Goal: Task Accomplishment & Management: Manage account settings

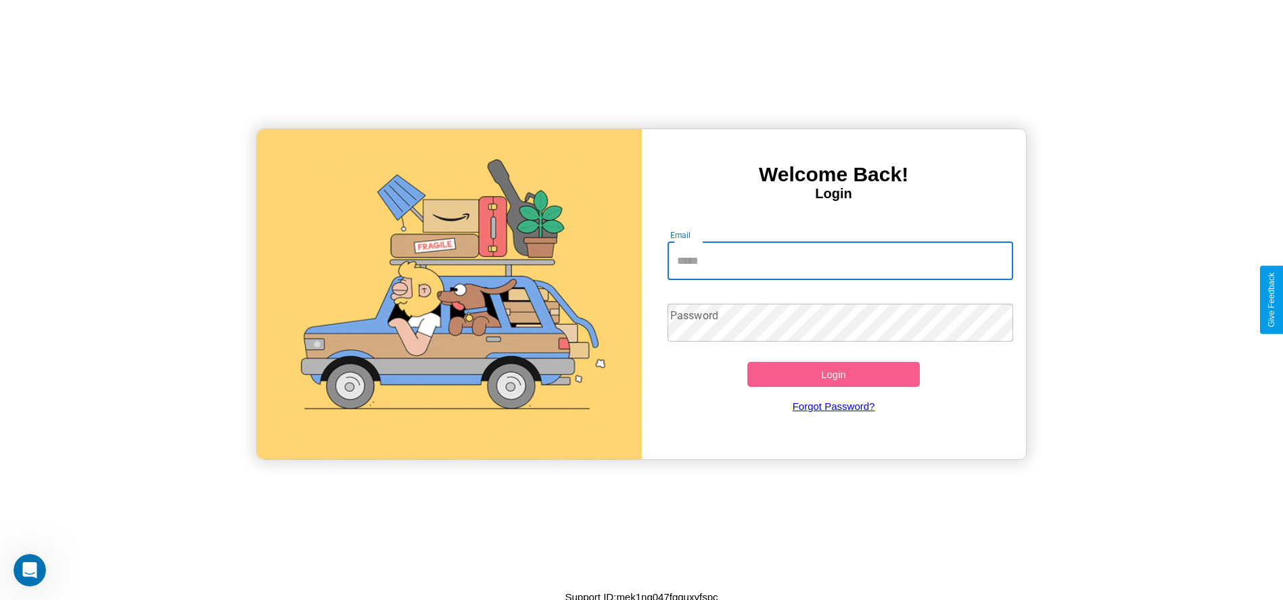
click at [840, 260] on input "Email" at bounding box center [841, 261] width 346 height 38
type input "**********"
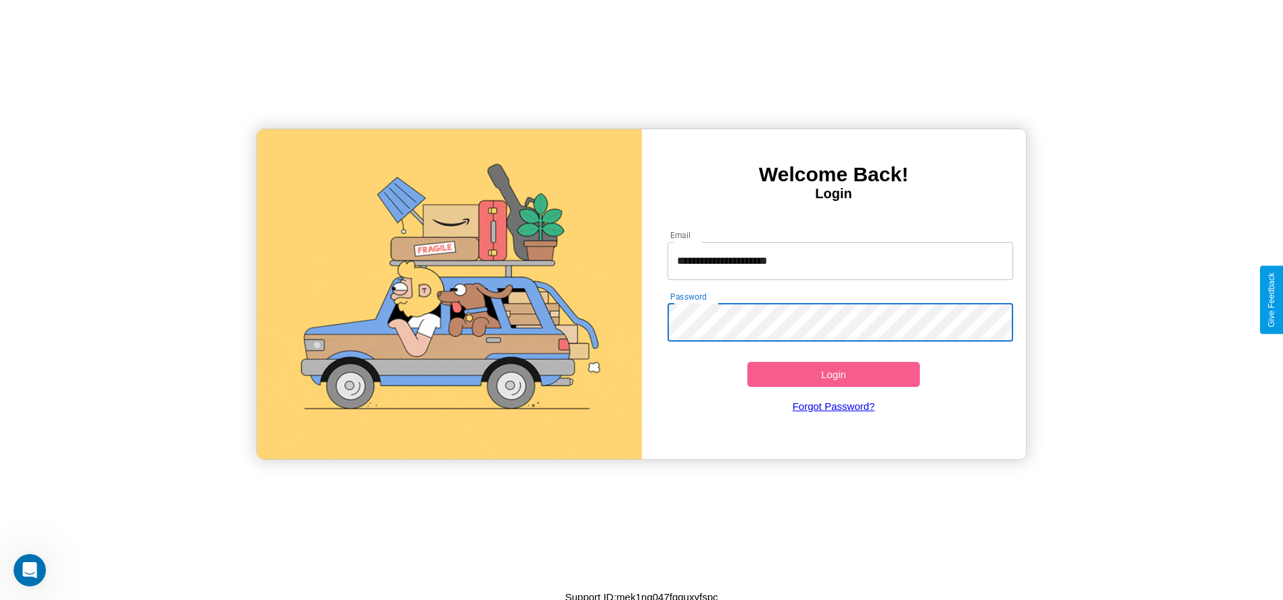
click at [833, 374] on button "Login" at bounding box center [833, 374] width 173 height 25
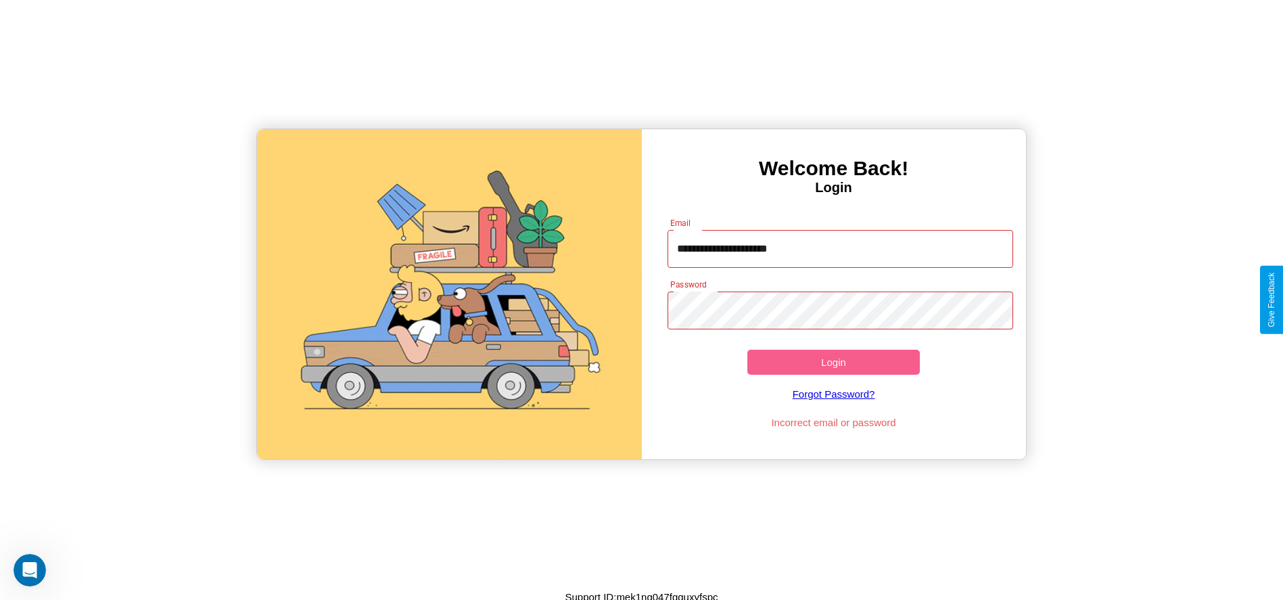
click at [833, 362] on button "Login" at bounding box center [833, 362] width 173 height 25
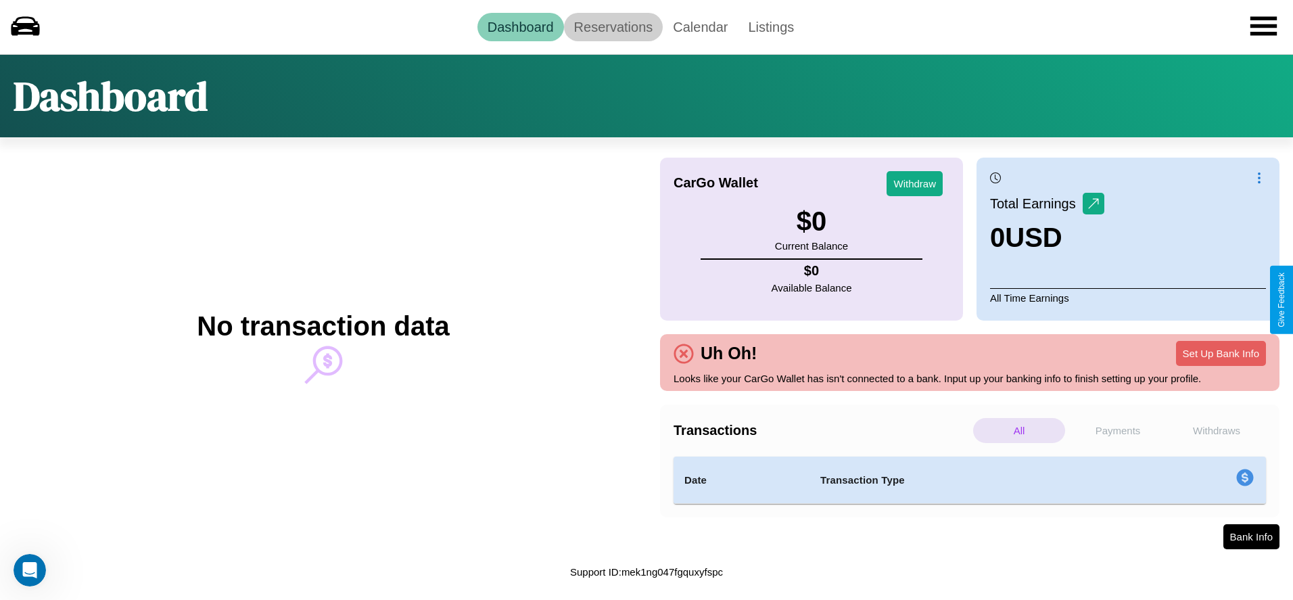
click at [613, 26] on link "Reservations" at bounding box center [613, 27] width 99 height 28
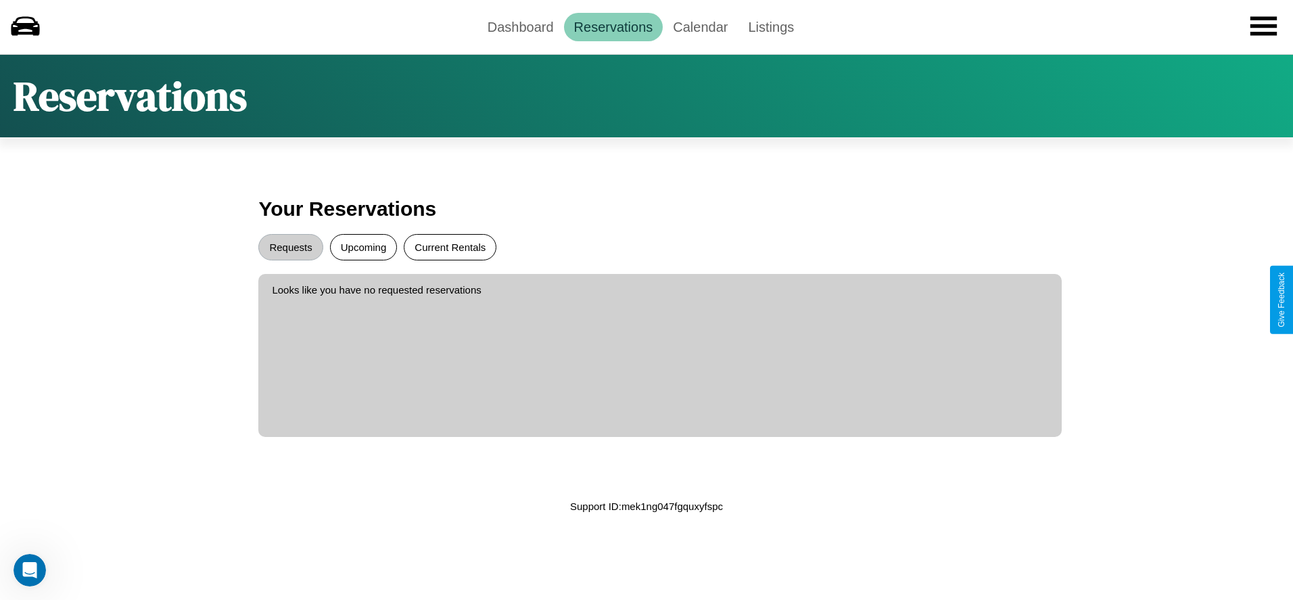
click at [450, 247] on button "Current Rentals" at bounding box center [450, 247] width 93 height 26
click at [291, 247] on button "Requests" at bounding box center [290, 247] width 64 height 26
